Goal: Transaction & Acquisition: Purchase product/service

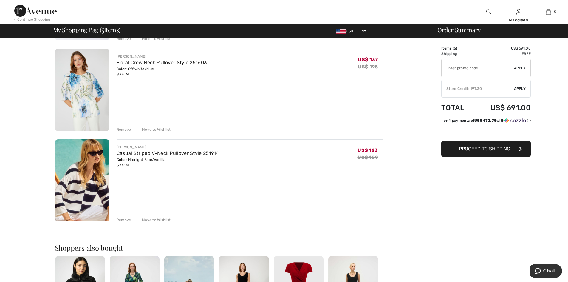
scroll to position [328, 0]
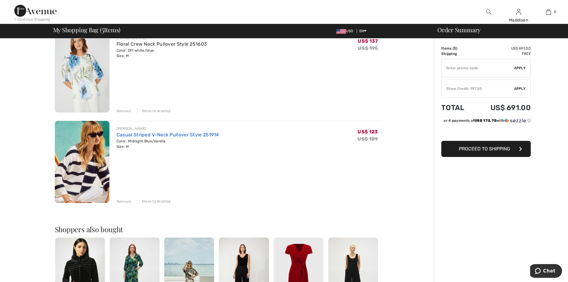
click at [142, 135] on link "Casual Striped V-Neck Pullover Style 251914" at bounding box center [168, 135] width 103 height 6
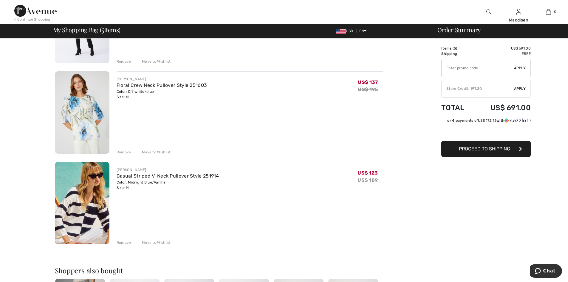
scroll to position [269, 0]
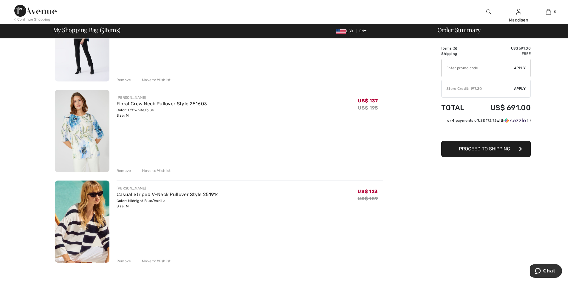
click at [79, 118] on img at bounding box center [82, 131] width 55 height 82
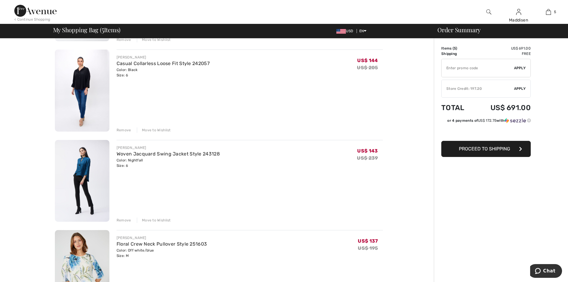
scroll to position [119, 0]
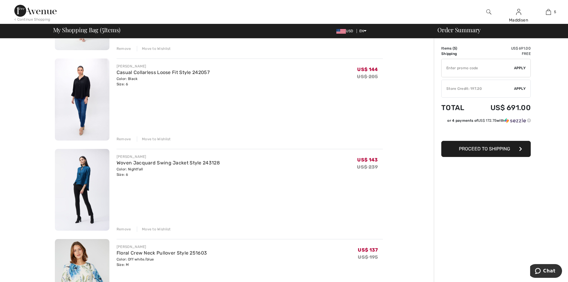
click at [87, 171] on img at bounding box center [82, 190] width 55 height 82
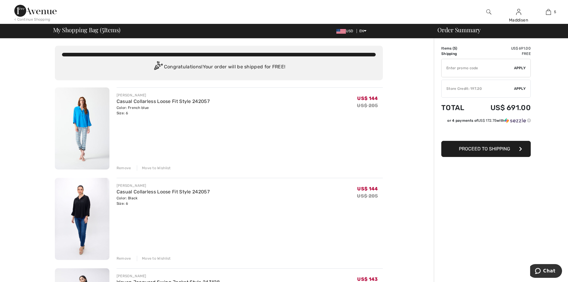
click at [81, 123] on img at bounding box center [82, 128] width 55 height 82
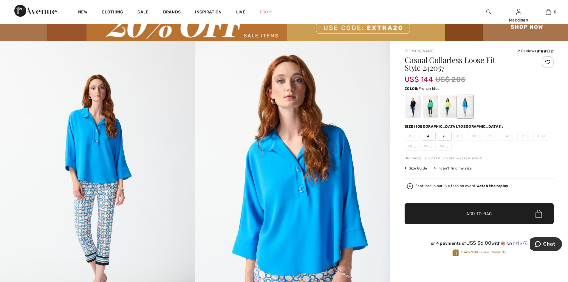
scroll to position [60, 0]
